Goal: Information Seeking & Learning: Learn about a topic

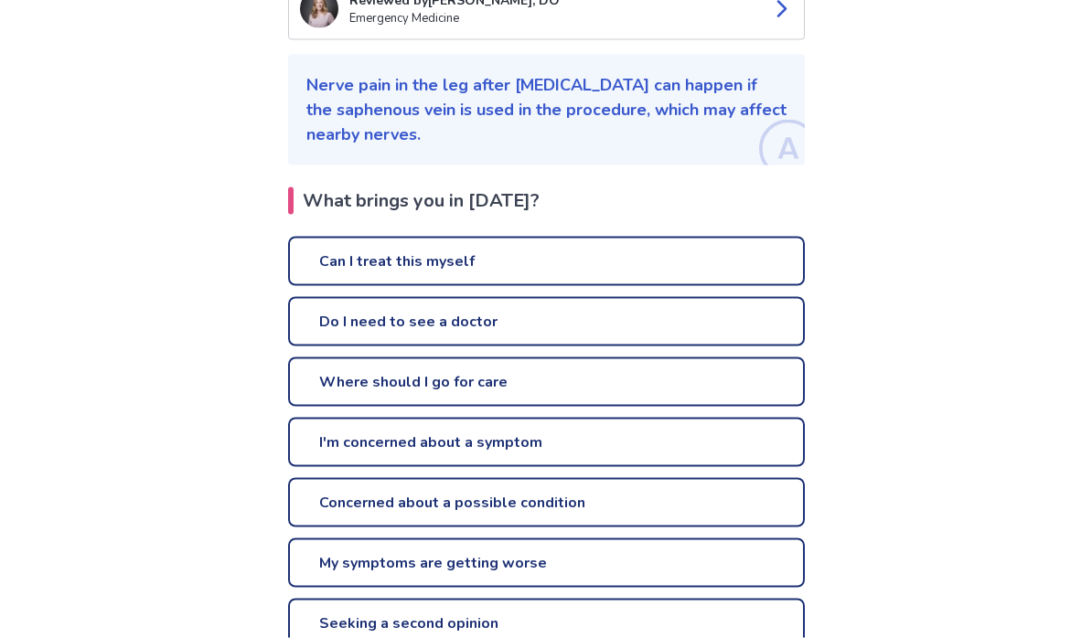
scroll to position [259, 0]
click at [487, 264] on link "Can I treat this myself" at bounding box center [546, 260] width 517 height 49
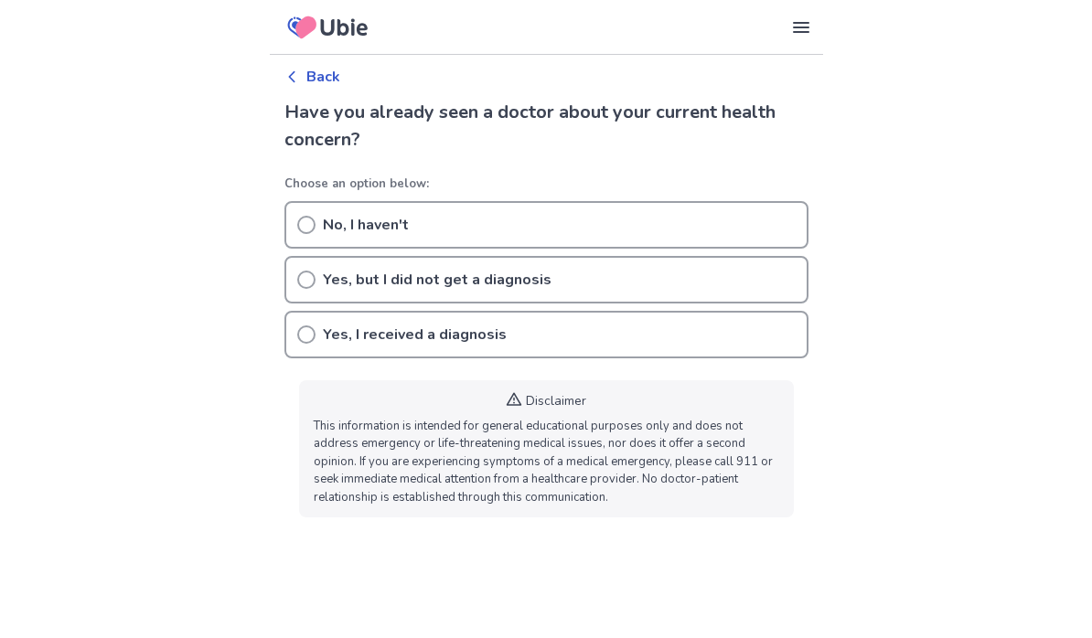
click at [295, 224] on div "No, I haven't" at bounding box center [546, 225] width 524 height 48
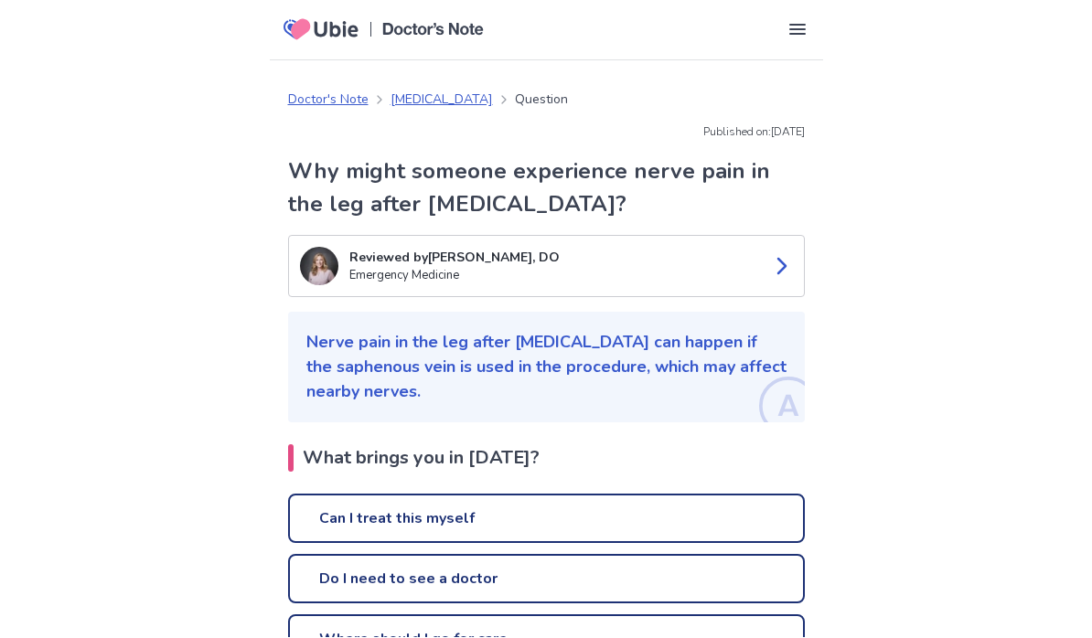
scroll to position [1, 0]
